Goal: Information Seeking & Learning: Learn about a topic

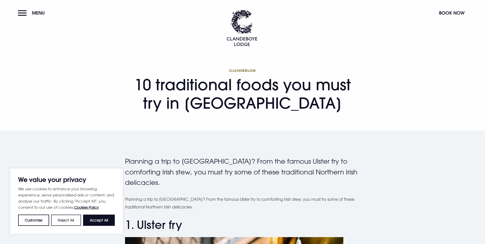
click at [69, 218] on button "Reject All" at bounding box center [66, 220] width 30 height 11
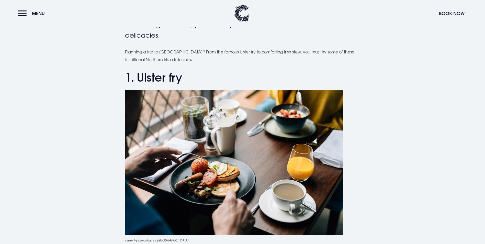
scroll to position [179, 0]
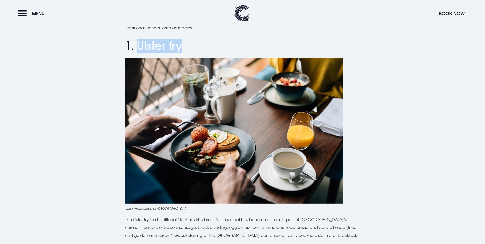
drag, startPoint x: 138, startPoint y: 43, endPoint x: 182, endPoint y: 46, distance: 44.1
click at [182, 46] on h2 "1. Ulster fry" at bounding box center [242, 46] width 235 height 14
copy h2 "Ulster fry"
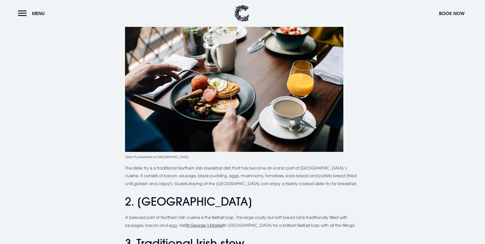
scroll to position [256, 0]
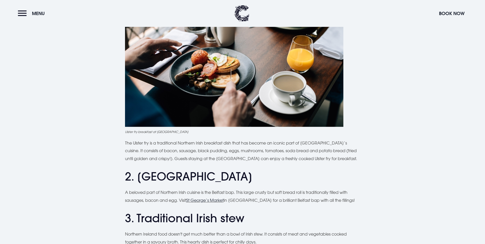
click at [135, 147] on p "The Ulster fry is a traditional Northern Irish breakfast dish that has become a…" at bounding box center [242, 150] width 235 height 23
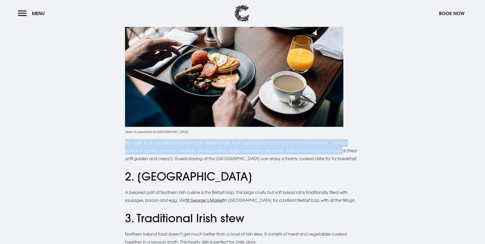
drag, startPoint x: 125, startPoint y: 143, endPoint x: 331, endPoint y: 152, distance: 205.6
click at [331, 152] on p "The Ulster fry is a traditional Northern Irish breakfast dish that has become a…" at bounding box center [242, 150] width 235 height 23
copy p "The Ulster fry is a traditional Northern Irish breakfast dish that has become a…"
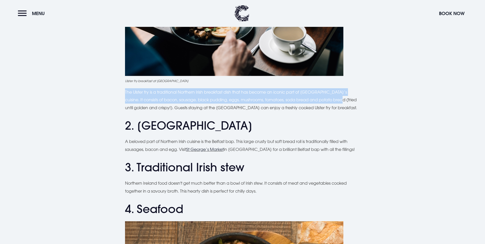
scroll to position [307, 0]
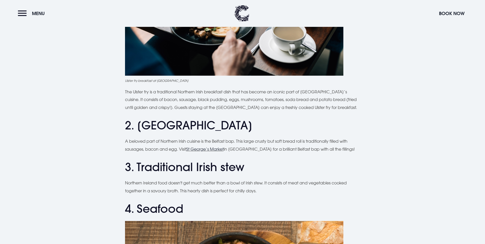
click at [141, 127] on h2 "2. [GEOGRAPHIC_DATA]" at bounding box center [242, 126] width 235 height 14
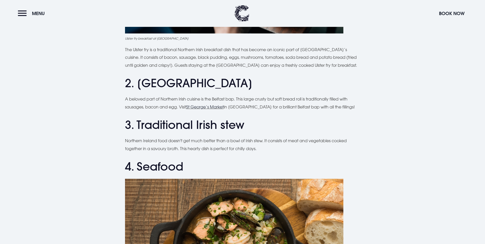
scroll to position [358, 0]
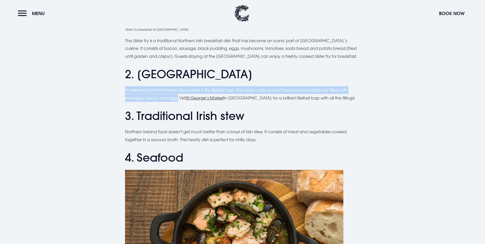
drag, startPoint x: 126, startPoint y: 90, endPoint x: 179, endPoint y: 99, distance: 53.4
click at [179, 99] on p "A beloved part of Northern Irish cuisine is the Belfast bap. This large crusty …" at bounding box center [242, 94] width 235 height 16
copy p "A beloved part of Northern Irish cuisine is the Belfast bap. This large crusty …"
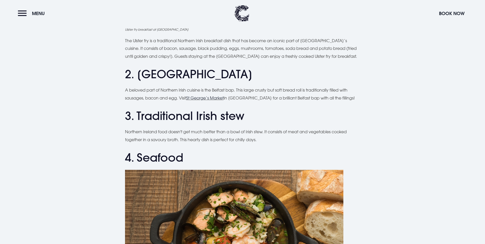
click at [164, 121] on h2 "3. Traditional Irish stew" at bounding box center [242, 116] width 235 height 14
click at [138, 135] on p "Northern Ireland food doesn't get much better than a bowl of Irish stew. It con…" at bounding box center [242, 136] width 235 height 16
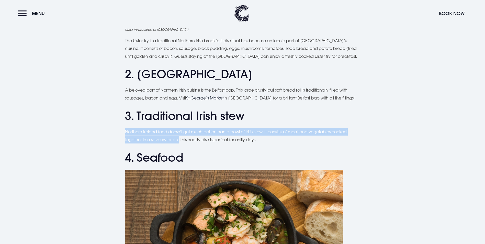
drag, startPoint x: 126, startPoint y: 132, endPoint x: 180, endPoint y: 139, distance: 54.4
click at [180, 139] on p "Northern Ireland food doesn't get much better than a bowl of Irish stew. It con…" at bounding box center [242, 136] width 235 height 16
copy p "Northern Ireland food doesn't get much better than a bowl of Irish stew. It con…"
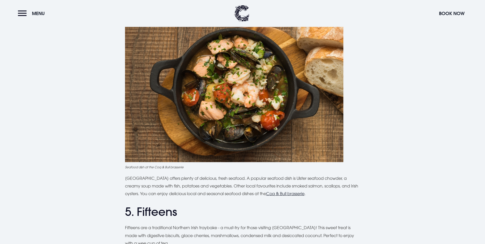
scroll to position [512, 0]
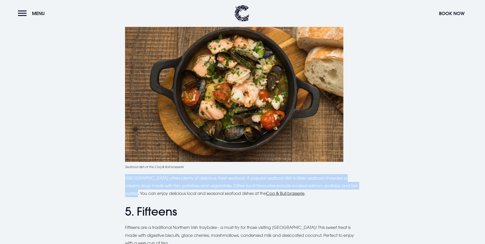
drag, startPoint x: 125, startPoint y: 179, endPoint x: 139, endPoint y: 194, distance: 20.3
click at [139, 194] on p "[GEOGRAPHIC_DATA] offers plenty of delicious, fresh seafood. A popular seafood …" at bounding box center [242, 185] width 235 height 23
copy p "[GEOGRAPHIC_DATA] offers plenty of delicious, fresh seafood. A popular seafood …"
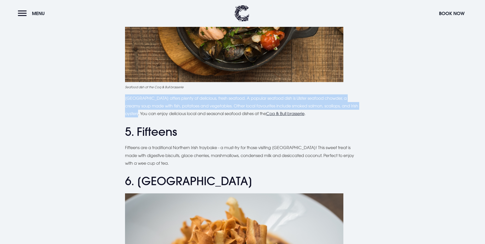
scroll to position [614, 0]
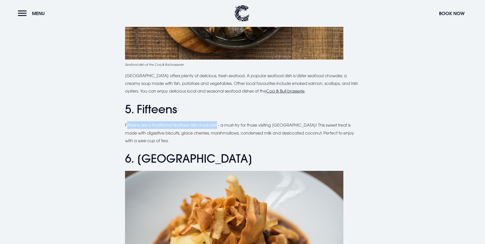
drag, startPoint x: 126, startPoint y: 124, endPoint x: 218, endPoint y: 123, distance: 91.8
click at [218, 123] on p "Fifteens are a traditional Northern Irish traybake - a must-try for those visit…" at bounding box center [242, 132] width 235 height 23
copy p "ifteens are a traditional Northern Irish traybake"
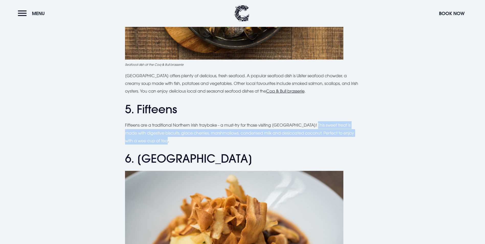
drag, startPoint x: 310, startPoint y: 125, endPoint x: 158, endPoint y: 142, distance: 153.2
click at [158, 142] on p "Fifteens are a traditional Northern Irish traybake - a must-try for those visit…" at bounding box center [242, 132] width 235 height 23
copy p "his sweet treat is made with digestive biscuits, glace cherries, marshmallows, …"
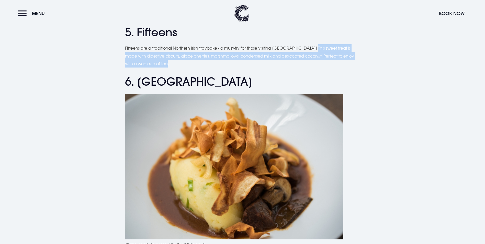
scroll to position [691, 0]
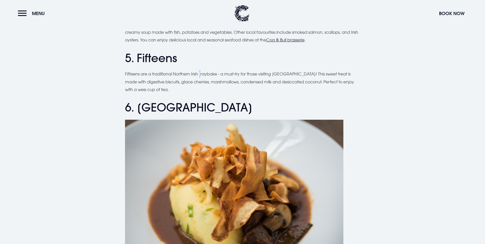
click at [202, 73] on p "Fifteens are a traditional Northern Irish traybake - a must-try for those visit…" at bounding box center [242, 81] width 235 height 23
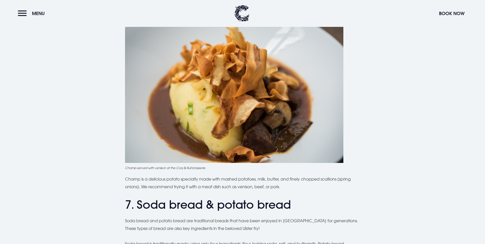
click at [408, 121] on div "Planning a trip to [GEOGRAPHIC_DATA]? From the famous Ulster fry to comforting …" at bounding box center [243, 191] width 362 height 1605
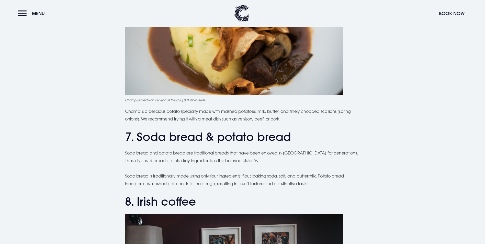
scroll to position [844, 0]
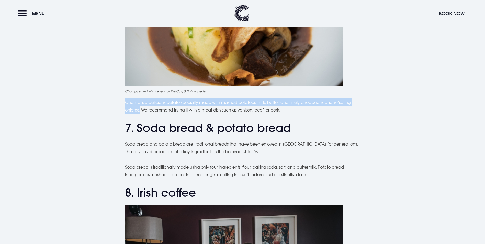
drag, startPoint x: 125, startPoint y: 102, endPoint x: 141, endPoint y: 108, distance: 17.5
click at [141, 108] on div "Planning a trip to [GEOGRAPHIC_DATA]? From the famous Ulster fry to comforting …" at bounding box center [243, 114] width 362 height 1605
copy p "Champ is a delicious potato specialty made with mashed potatoes, milk, butter, …"
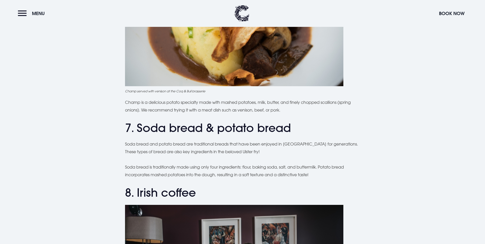
click at [151, 136] on div "Planning a trip to [GEOGRAPHIC_DATA]? From the famous Ulster fry to comforting …" at bounding box center [242, 114] width 235 height 1605
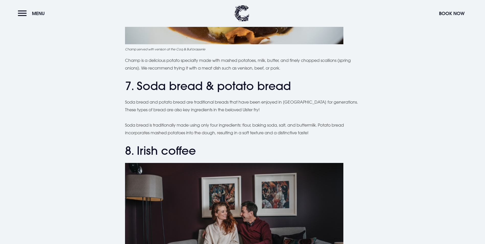
scroll to position [895, 0]
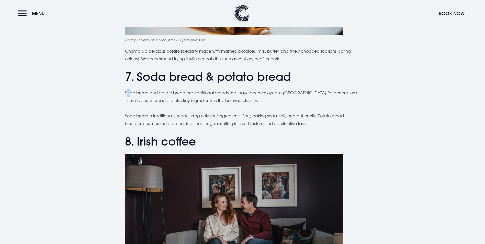
click at [128, 90] on p "Soda bread and potato bread are traditional breads that have been enjoyed in [G…" at bounding box center [242, 97] width 235 height 16
click at [127, 92] on p "Soda bread and potato bread are traditional breads that have been enjoyed in [G…" at bounding box center [242, 97] width 235 height 16
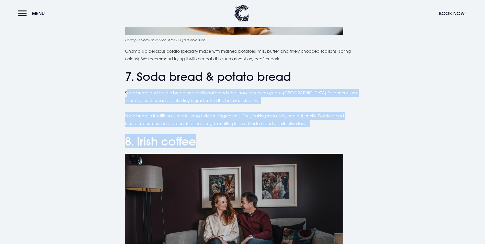
drag, startPoint x: 126, startPoint y: 92, endPoint x: 315, endPoint y: 128, distance: 192.2
click at [315, 128] on div "Planning a trip to [GEOGRAPHIC_DATA]? From the famous Ulster fry to comforting …" at bounding box center [242, 63] width 235 height 1605
copy div "oda bread and potato bread are traditional breads that have been enjoyed in [GE…"
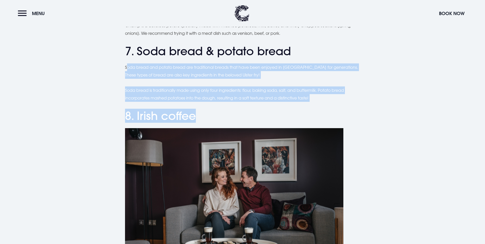
click at [211, 120] on h2 "8. Irish coffee" at bounding box center [242, 116] width 235 height 14
drag, startPoint x: 125, startPoint y: 68, endPoint x: 317, endPoint y: 97, distance: 193.8
click at [317, 97] on div "Planning a trip to [GEOGRAPHIC_DATA]? From the famous Ulster fry to comforting …" at bounding box center [242, 37] width 235 height 1605
copy div "Soda bread and potato bread are traditional breads that have been enjoyed in [G…"
click at [125, 63] on div "Planning a trip to [GEOGRAPHIC_DATA]? From the famous Ulster fry to comforting …" at bounding box center [242, 37] width 235 height 1605
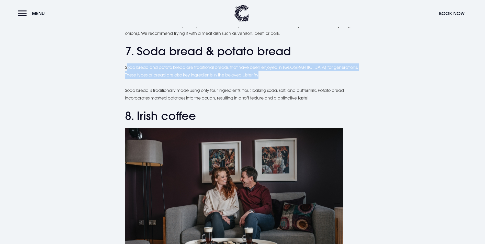
drag, startPoint x: 126, startPoint y: 65, endPoint x: 264, endPoint y: 76, distance: 138.6
click at [264, 76] on p "Soda bread and potato bread are traditional breads that have been enjoyed in [G…" at bounding box center [242, 71] width 235 height 16
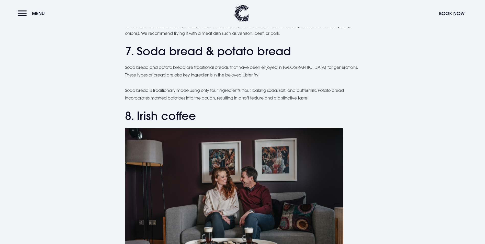
click at [148, 97] on p "Soda bread is traditionally made using only four ingredients: flour, baking sod…" at bounding box center [242, 94] width 235 height 16
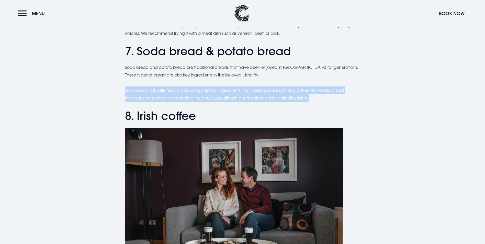
drag, startPoint x: 126, startPoint y: 90, endPoint x: 314, endPoint y: 98, distance: 188.5
click at [314, 98] on p "Soda bread is traditionally made using only four ingredients: flour, baking sod…" at bounding box center [242, 94] width 235 height 16
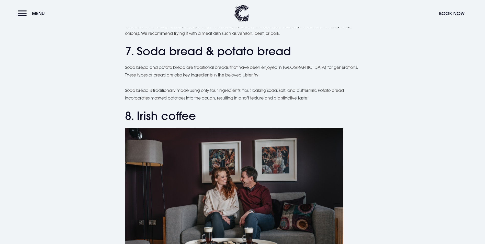
click at [142, 114] on h2 "8. Irish coffee" at bounding box center [242, 116] width 235 height 14
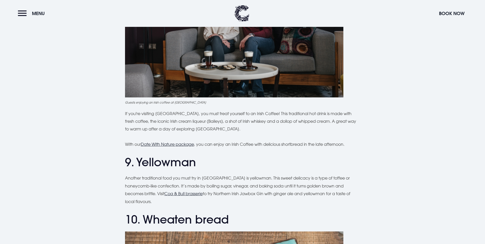
scroll to position [1100, 0]
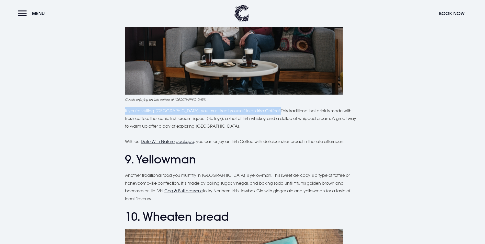
drag, startPoint x: 125, startPoint y: 109, endPoint x: 274, endPoint y: 111, distance: 148.9
click at [274, 111] on p "If you're visiting [GEOGRAPHIC_DATA], you must treat yourself to an Irish Coffe…" at bounding box center [242, 118] width 235 height 23
drag, startPoint x: 274, startPoint y: 111, endPoint x: 263, endPoint y: 110, distance: 10.7
click at [263, 110] on p "If you're visiting [GEOGRAPHIC_DATA], you must treat yourself to an Irish Coffe…" at bounding box center [242, 118] width 235 height 23
click at [269, 110] on p "If you're visiting [GEOGRAPHIC_DATA], you must treat yourself to an Irish Coffe…" at bounding box center [242, 118] width 235 height 23
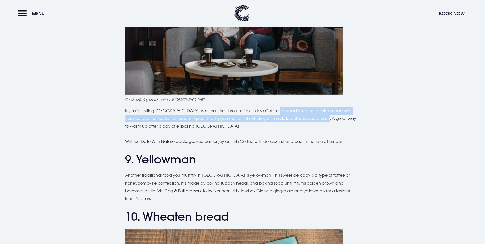
drag, startPoint x: 272, startPoint y: 110, endPoint x: 324, endPoint y: 117, distance: 52.9
click at [324, 117] on p "If you're visiting [GEOGRAPHIC_DATA], you must treat yourself to an Irish Coffe…" at bounding box center [242, 118] width 235 height 23
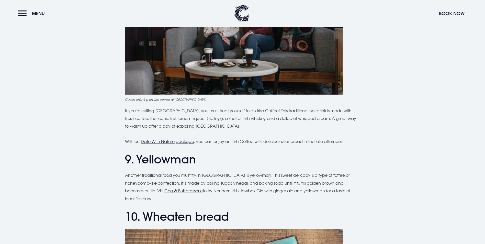
click at [215, 128] on p "If you're visiting [GEOGRAPHIC_DATA], you must treat yourself to an Irish Coffe…" at bounding box center [242, 118] width 235 height 23
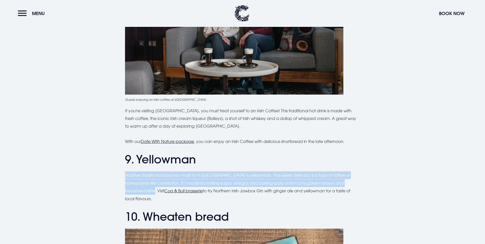
drag, startPoint x: 126, startPoint y: 174, endPoint x: 157, endPoint y: 189, distance: 34.0
click at [157, 189] on p "Another traditional food you must try in [GEOGRAPHIC_DATA] is yellowman. This s…" at bounding box center [242, 186] width 235 height 31
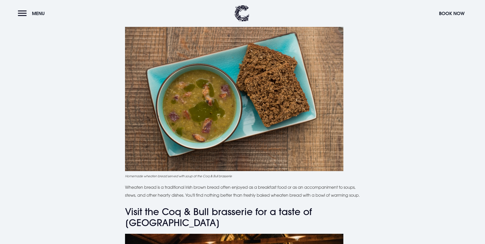
scroll to position [1305, 0]
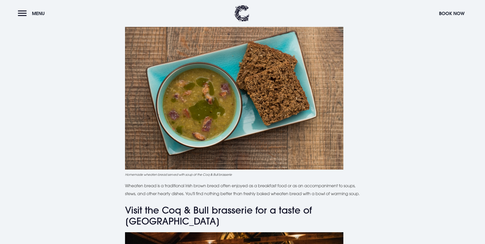
click at [128, 182] on p "Wheaten bread is a traditional Irish brown bread often enjoyed as a breakfast f…" at bounding box center [242, 190] width 235 height 16
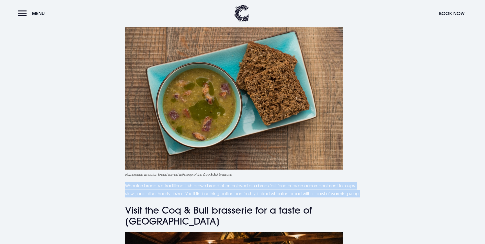
drag, startPoint x: 126, startPoint y: 187, endPoint x: 238, endPoint y: 200, distance: 113.1
click at [238, 197] on p "Wheaten bread is a traditional Irish brown bread often enjoyed as a breakfast f…" at bounding box center [242, 190] width 235 height 16
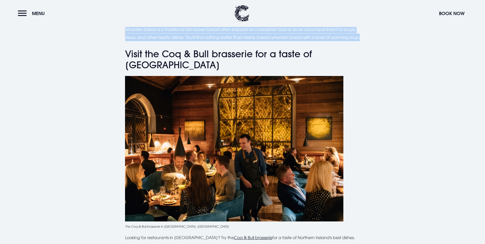
scroll to position [1458, 0]
